Goal: Browse casually: Explore the website without a specific task or goal

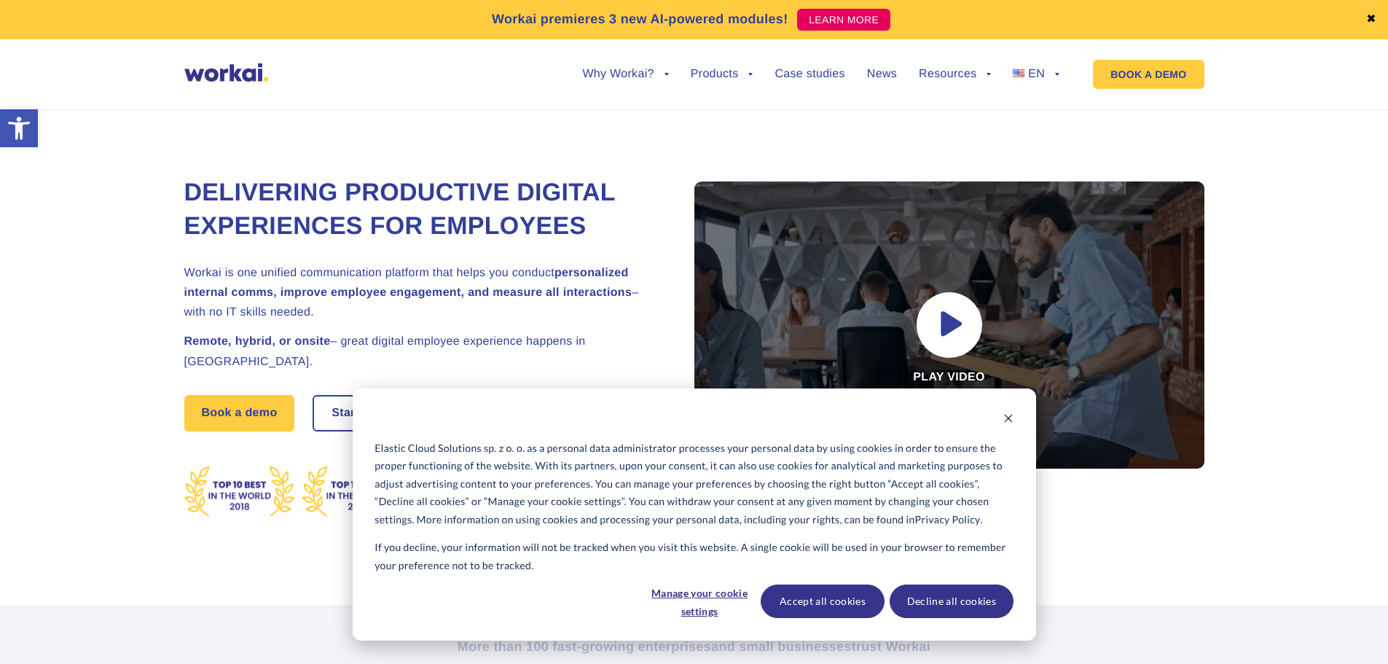
drag, startPoint x: 0, startPoint y: 0, endPoint x: 630, endPoint y: 104, distance: 638.9
click at [929, 603] on button "Decline all cookies" at bounding box center [952, 601] width 124 height 34
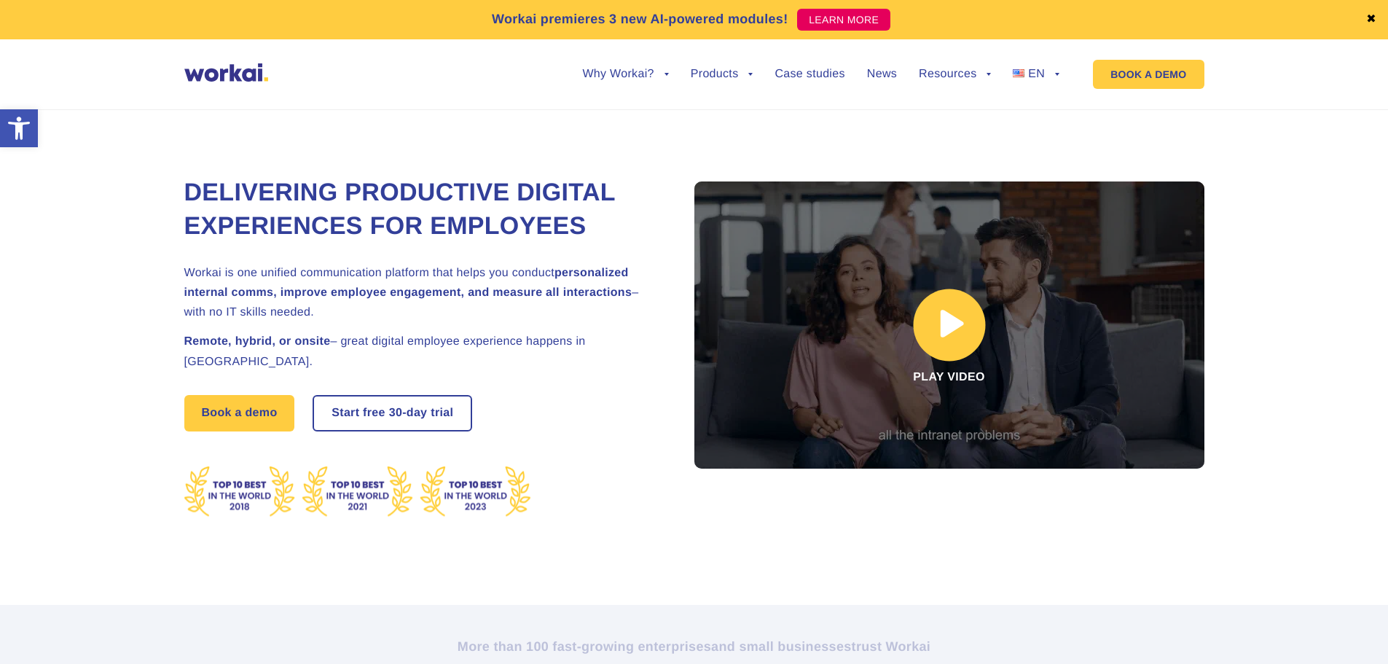
click at [933, 333] on link at bounding box center [949, 324] width 510 height 287
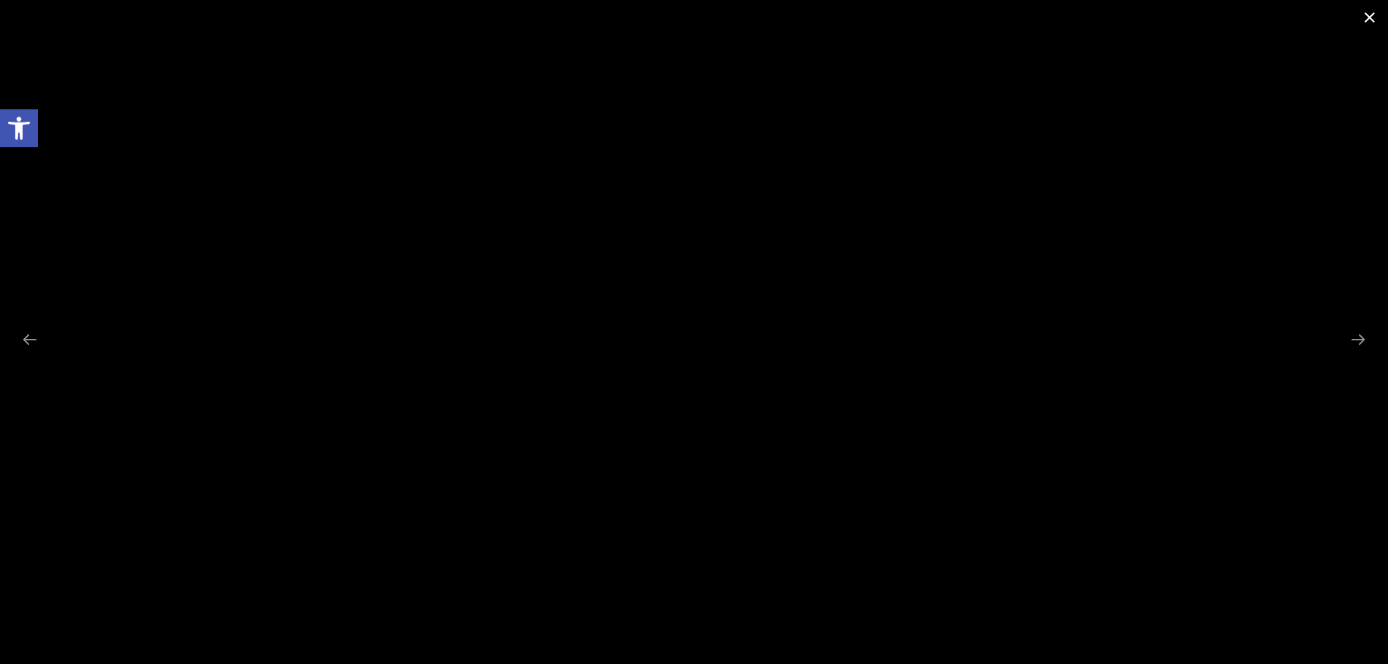
click at [1366, 17] on span at bounding box center [1370, 17] width 36 height 34
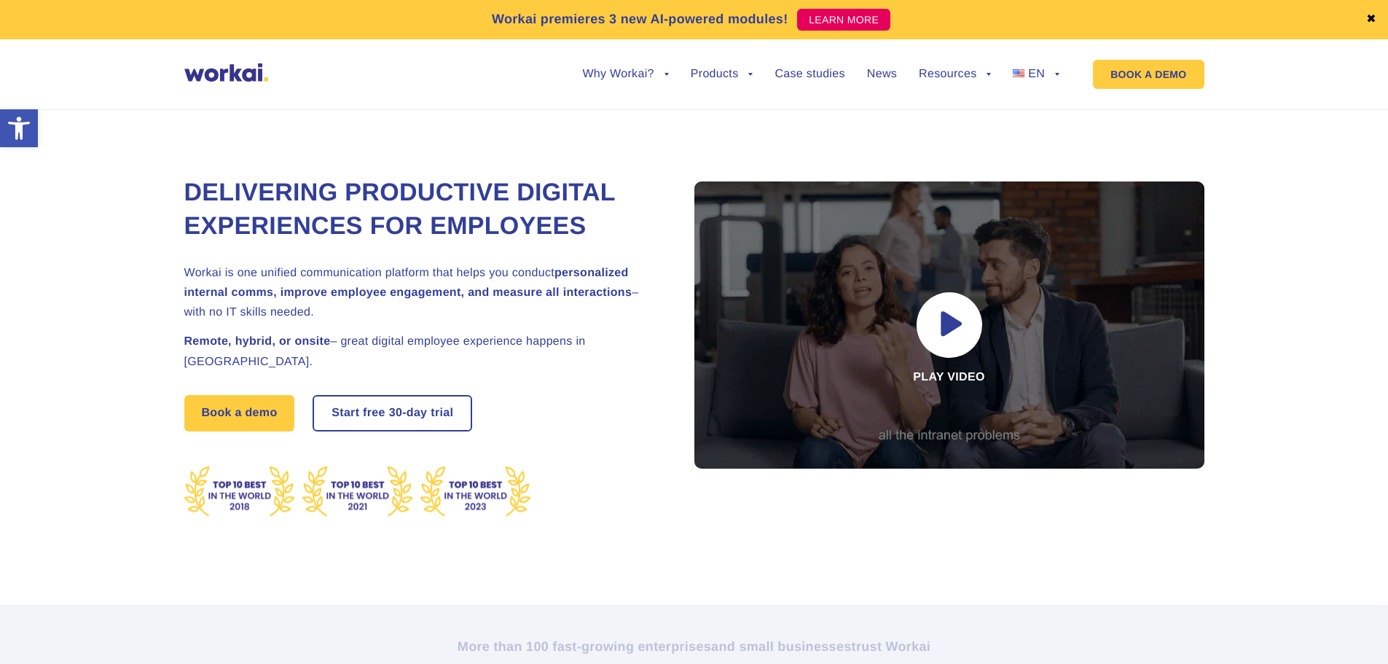
click at [228, 60] on div "Why Workai? back Why Workai? Intranet ROI calculator Security Products back Wor…" at bounding box center [694, 74] width 1020 height 55
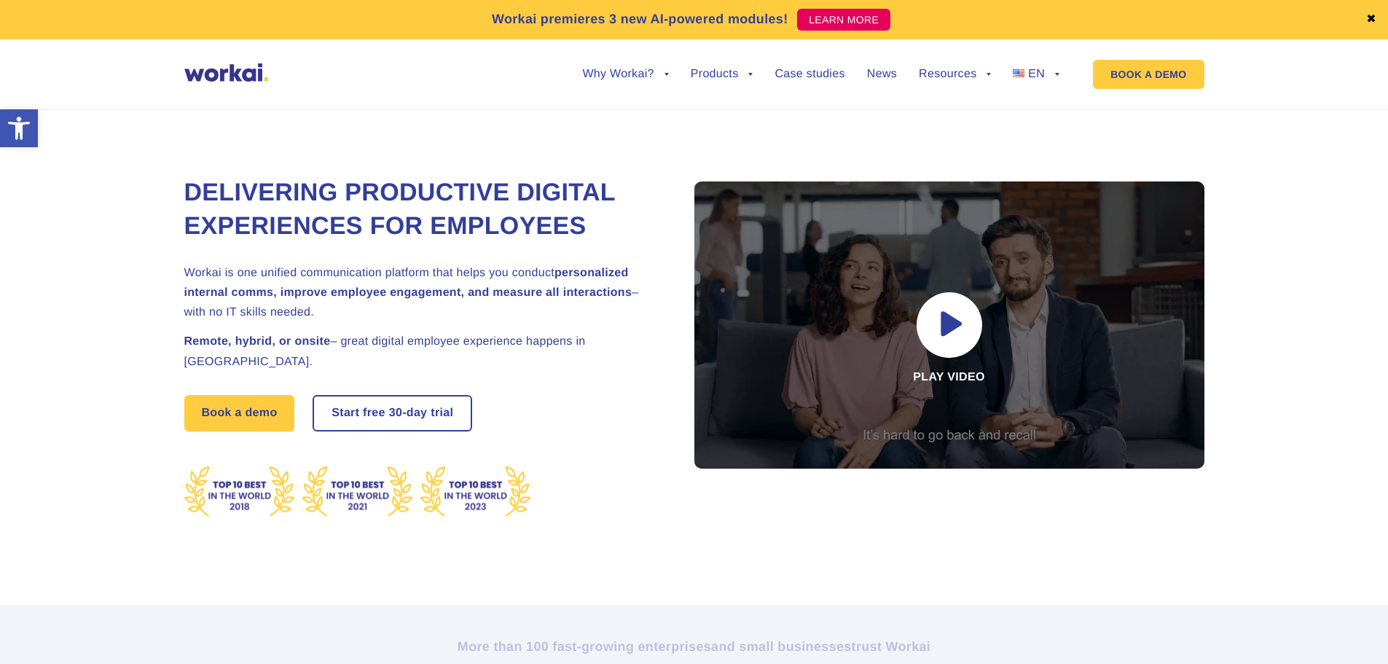
click at [224, 77] on img at bounding box center [226, 72] width 84 height 18
